Goal: Communication & Community: Connect with others

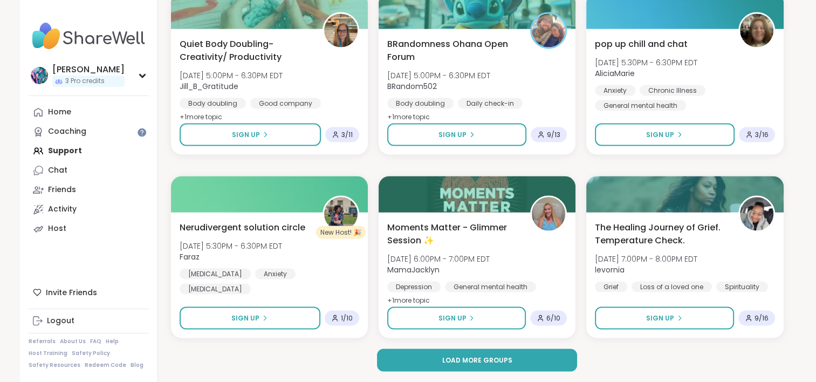
scroll to position [2051, 0]
click at [459, 366] on button "Load more groups" at bounding box center [477, 360] width 200 height 23
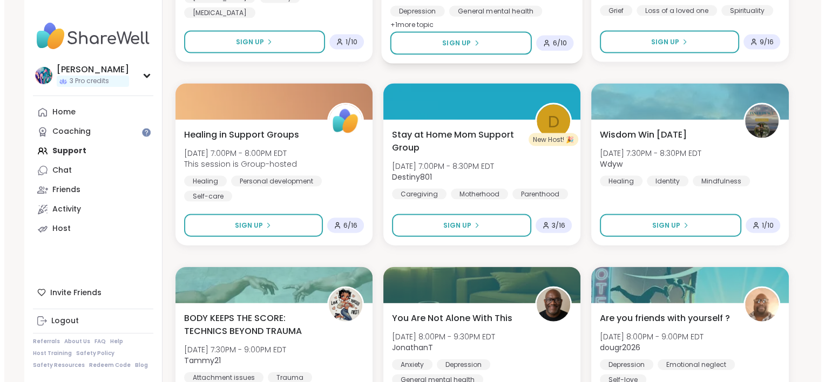
scroll to position [2374, 0]
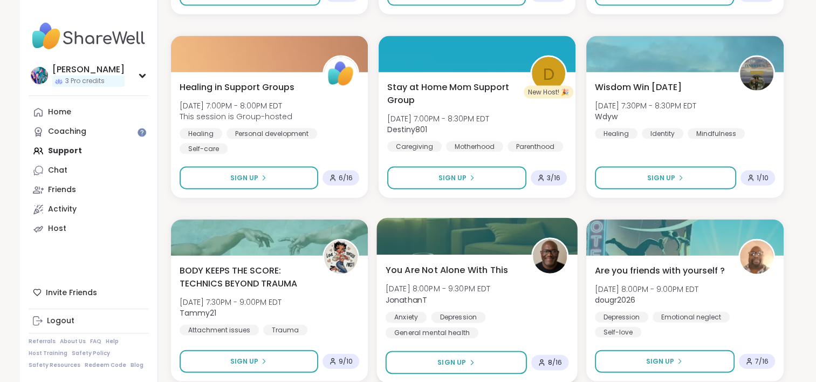
click at [451, 267] on span "You Are Not Alone With This" at bounding box center [446, 269] width 122 height 13
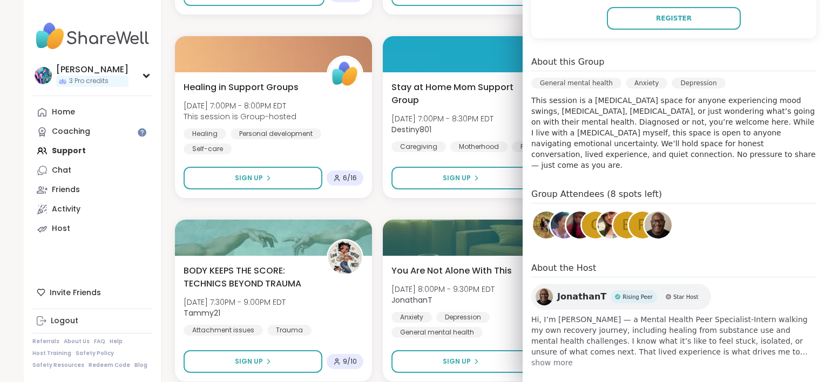
scroll to position [256, 0]
click at [579, 290] on span "JonathanT" at bounding box center [581, 296] width 49 height 13
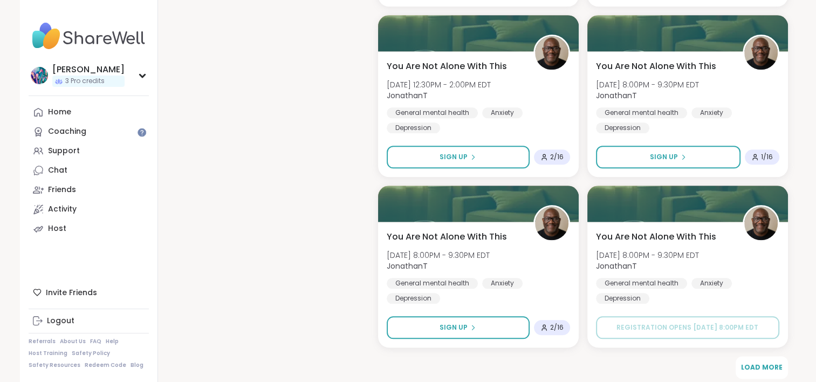
scroll to position [1187, 0]
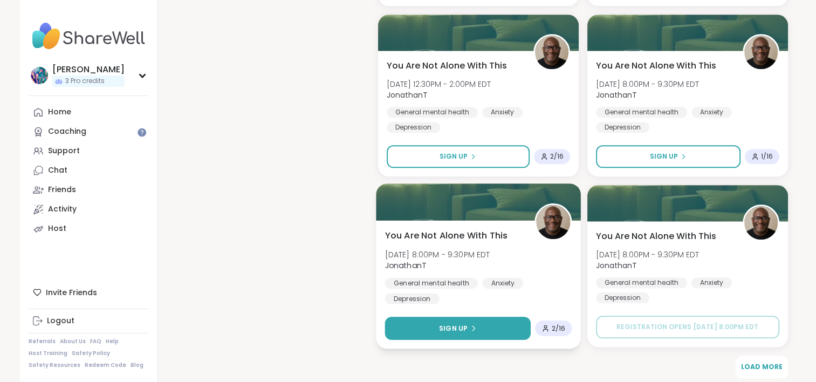
click at [509, 328] on button "Sign Up" at bounding box center [458, 328] width 146 height 23
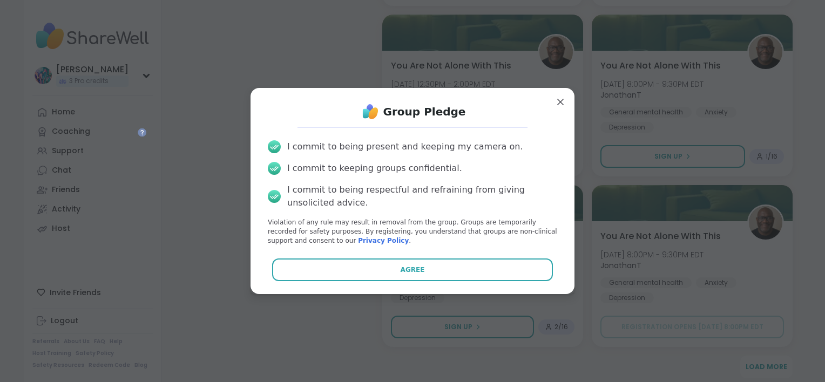
click at [475, 270] on button "Agree" at bounding box center [412, 269] width 281 height 23
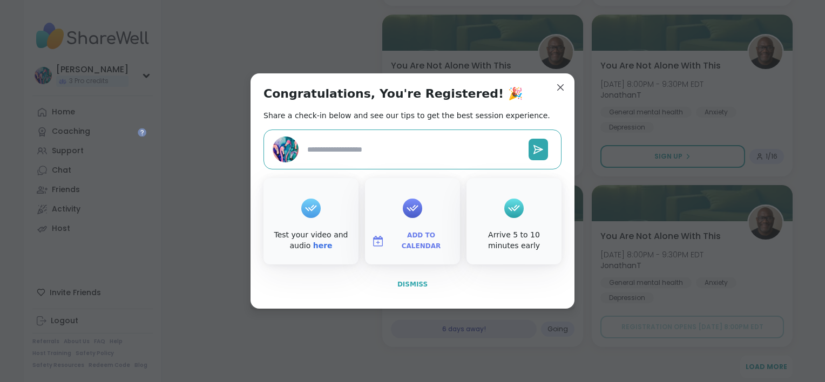
type textarea "*"
click at [419, 281] on span "Dismiss" at bounding box center [412, 285] width 30 height 8
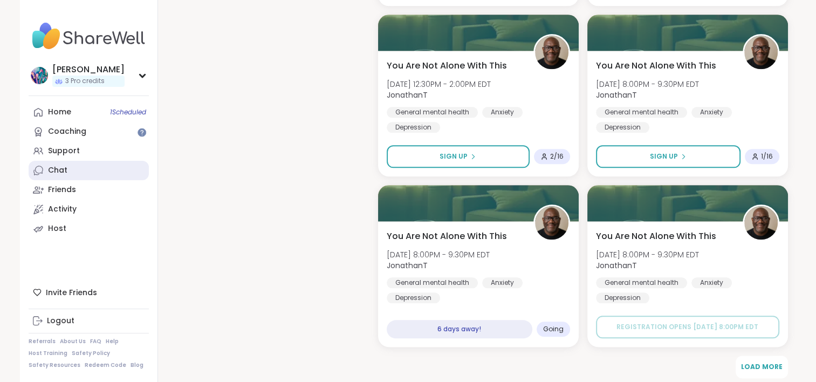
click at [82, 166] on link "Chat" at bounding box center [89, 170] width 120 height 19
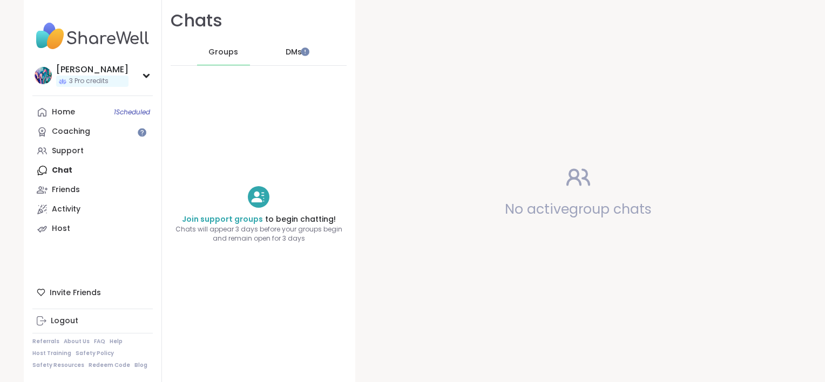
click at [285, 54] on span "DMs" at bounding box center [293, 52] width 16 height 11
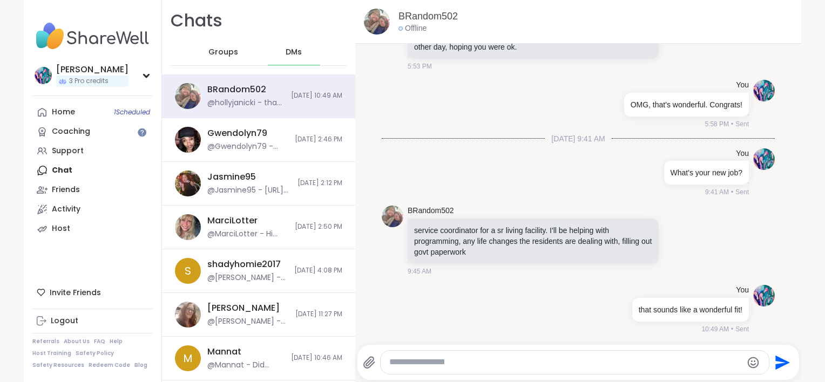
click at [494, 359] on textarea "Type your message" at bounding box center [565, 362] width 352 height 11
type textarea "**********"
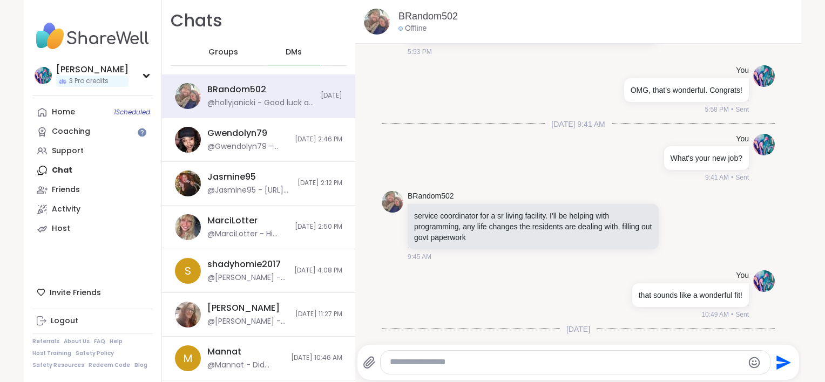
scroll to position [1937, 0]
